Goal: Navigation & Orientation: Find specific page/section

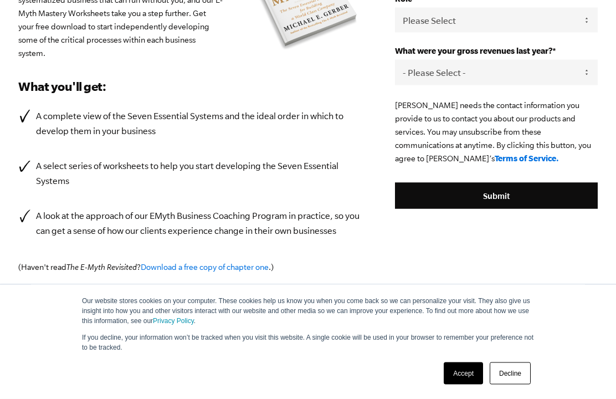
scroll to position [248, 0]
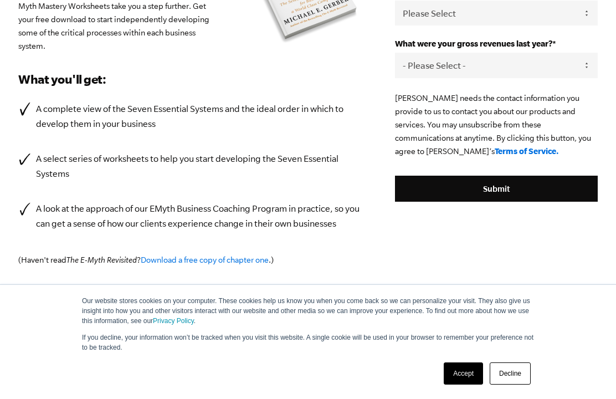
click at [466, 384] on link "Accept" at bounding box center [463, 373] width 39 height 22
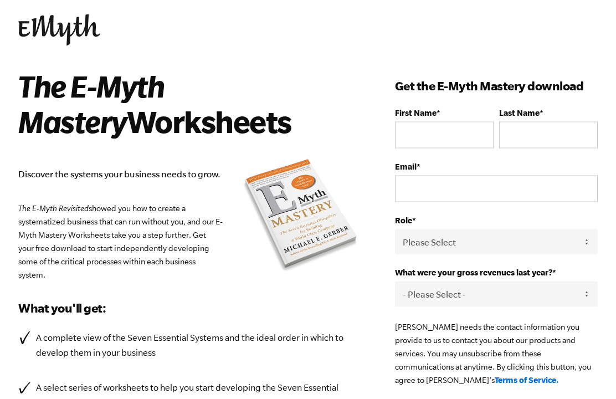
scroll to position [0, 0]
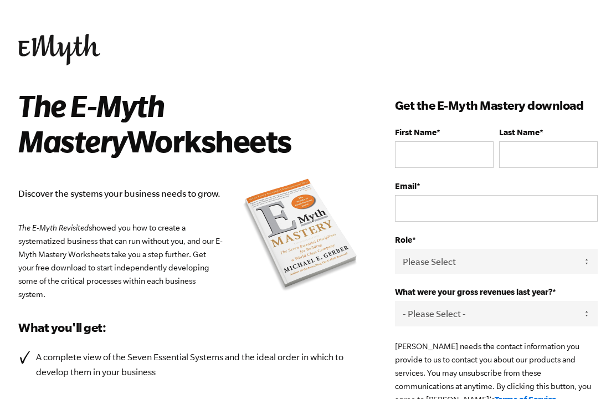
click at [50, 142] on h2 "The E-Myth Mastery Worksheets" at bounding box center [181, 123] width 327 height 71
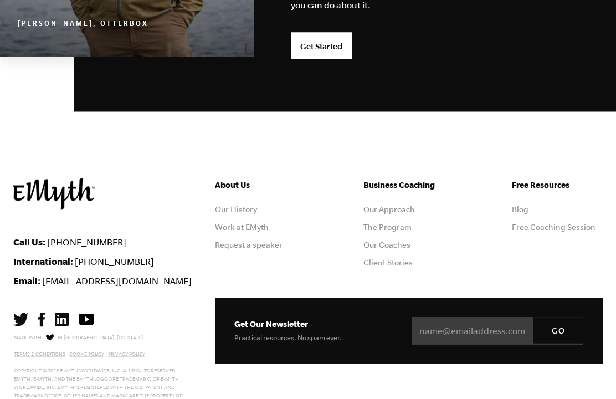
scroll to position [3027, 0]
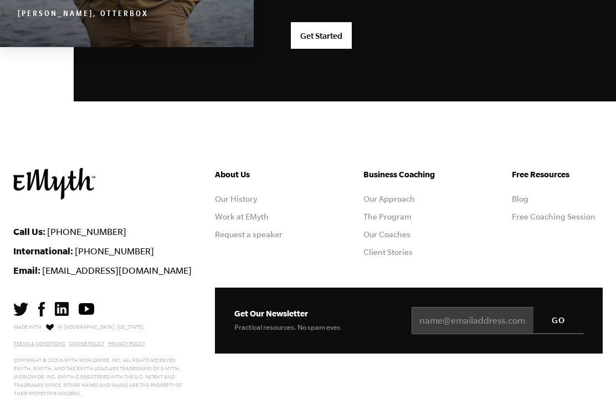
click at [249, 220] on link "Work at EMyth" at bounding box center [242, 216] width 54 height 9
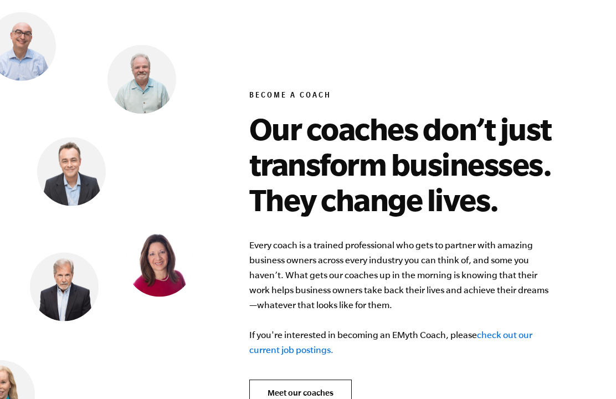
scroll to position [4491, 0]
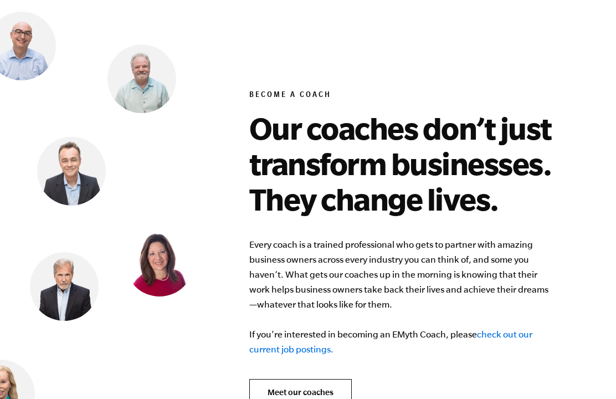
click at [512, 329] on link "check out our current job postings." at bounding box center [390, 341] width 283 height 25
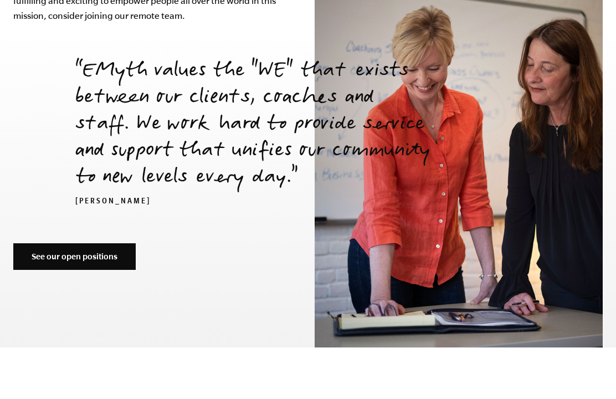
scroll to position [4082, 0]
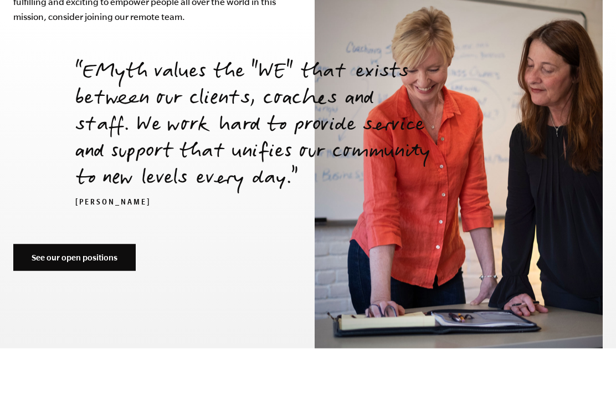
click at [47, 250] on link "See our open positions" at bounding box center [74, 257] width 122 height 27
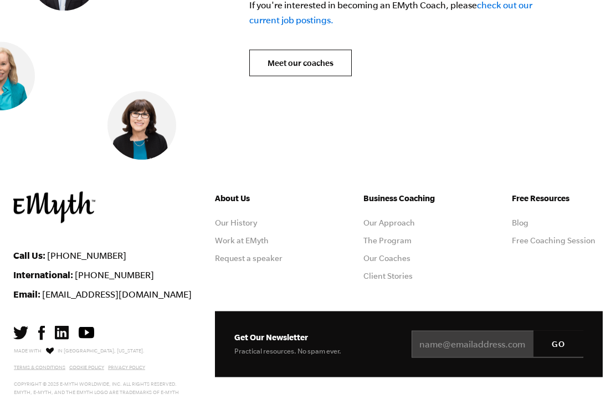
scroll to position [4822, 0]
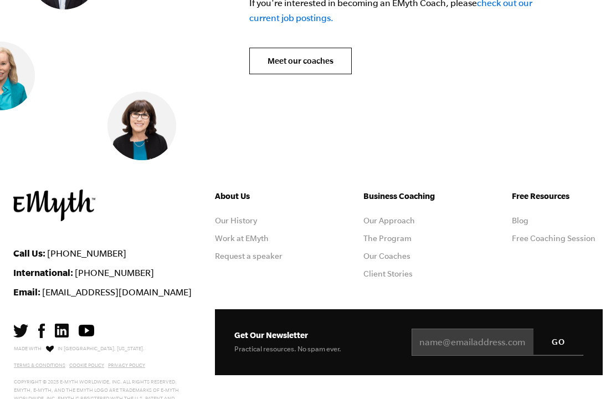
click at [398, 234] on link "The Program" at bounding box center [387, 238] width 48 height 9
